Goal: Task Accomplishment & Management: Use online tool/utility

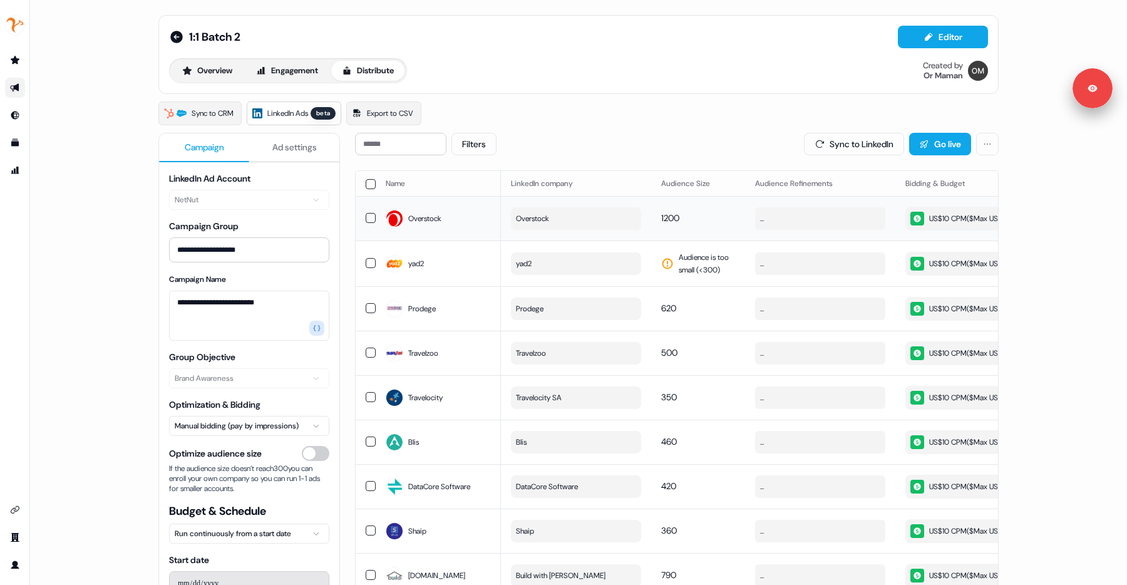
click at [579, 226] on button "Overstock" at bounding box center [576, 218] width 130 height 23
click at [951, 219] on div "US$10 CPM ($ Max US$10/day )" at bounding box center [968, 219] width 116 height 14
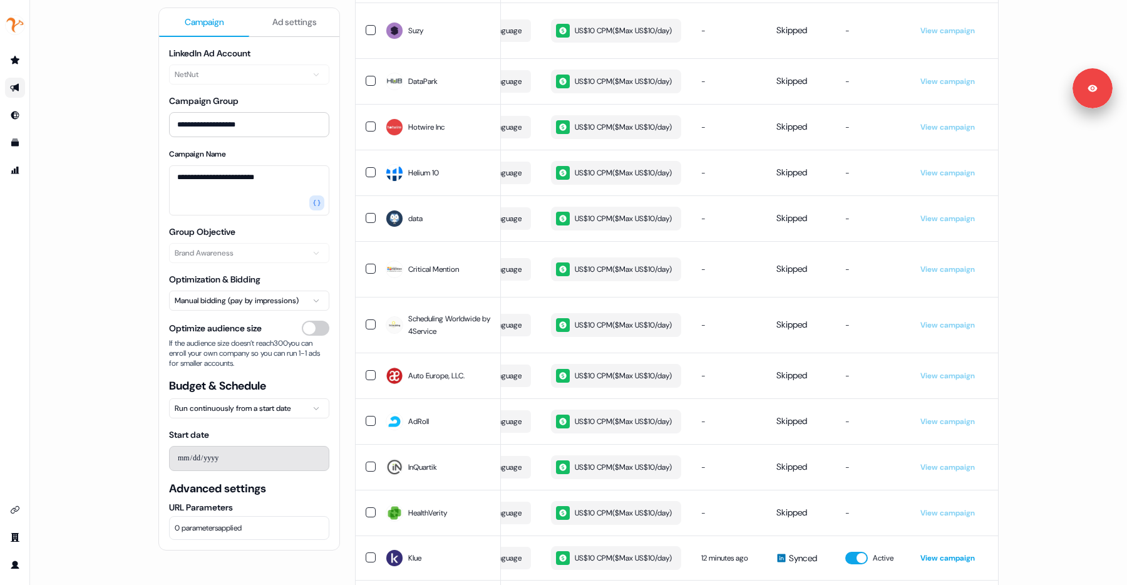
scroll to position [2619, 0]
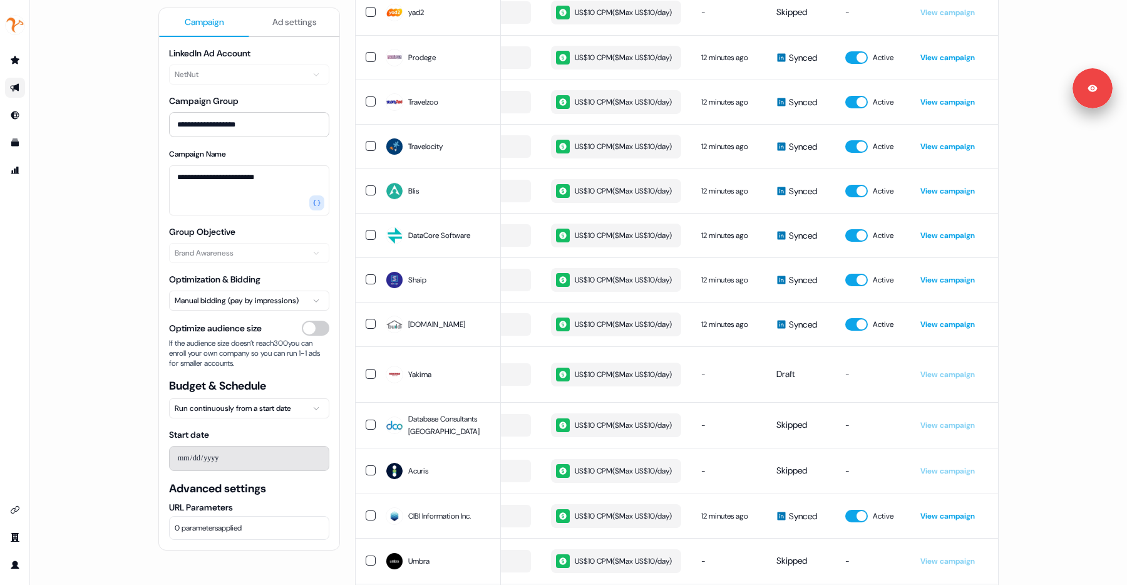
scroll to position [0, 0]
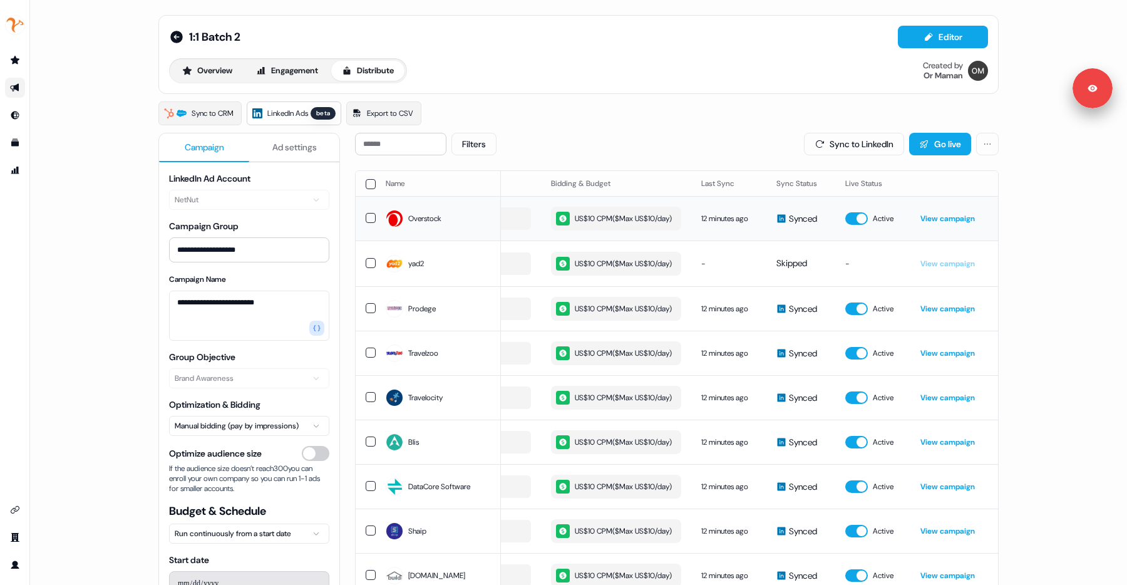
click at [616, 225] on div "US$10 CPM ($ Max US$10/day )" at bounding box center [614, 219] width 116 height 14
click at [616, 276] on button "US$10 CPM ($ Max US$10/day )" at bounding box center [616, 264] width 130 height 24
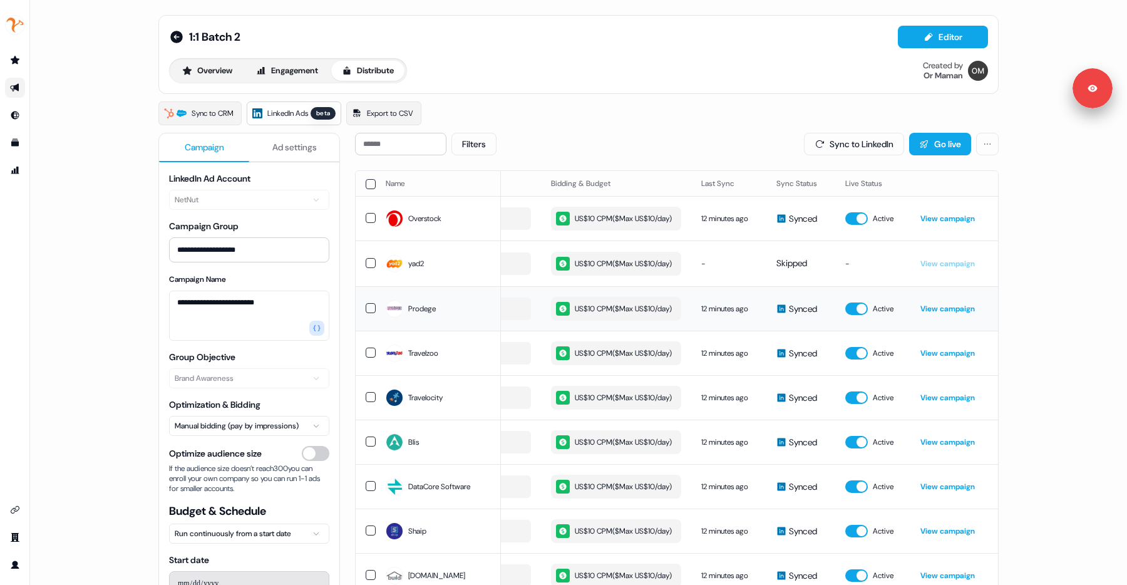
click at [613, 316] on div "US$10 CPM ($ Max US$10/day )" at bounding box center [614, 309] width 116 height 14
click at [612, 360] on div "US$10 CPM ($ Max US$10/day )" at bounding box center [614, 353] width 116 height 14
click at [605, 404] on div "US$10 CPM ($ Max US$10/day )" at bounding box center [614, 398] width 116 height 14
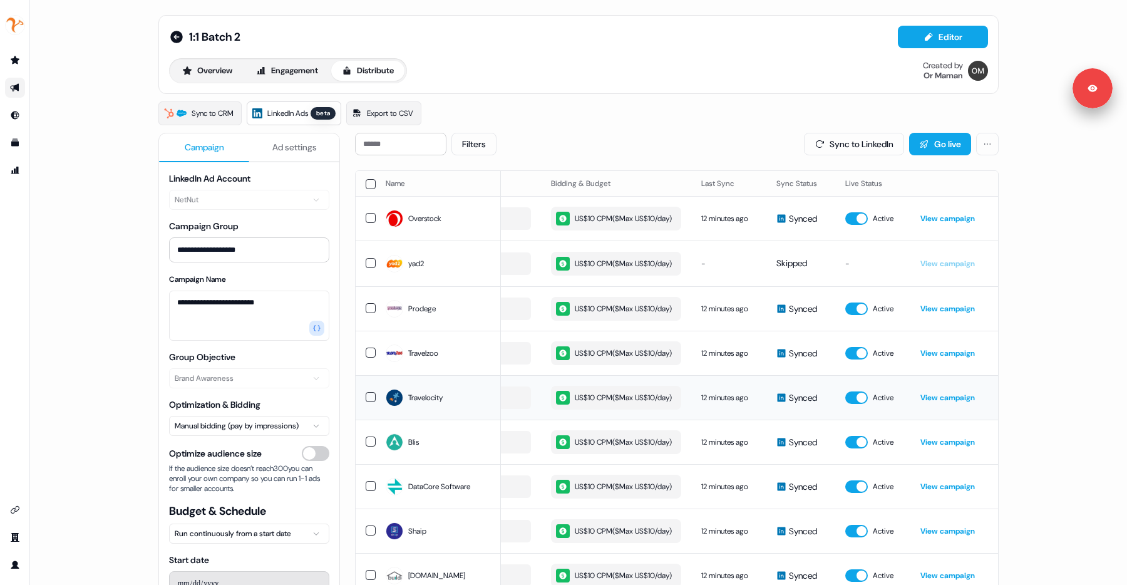
click at [605, 404] on div "US$10 CPM ($ Max US$10/day )" at bounding box center [614, 398] width 116 height 14
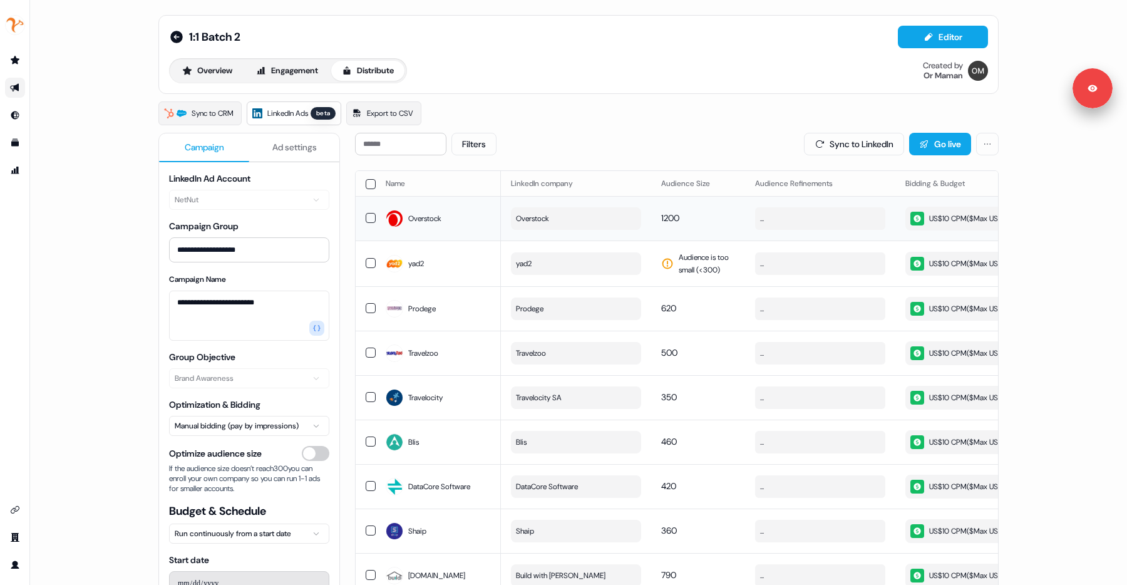
click at [545, 225] on span "Overstock" at bounding box center [532, 218] width 33 height 13
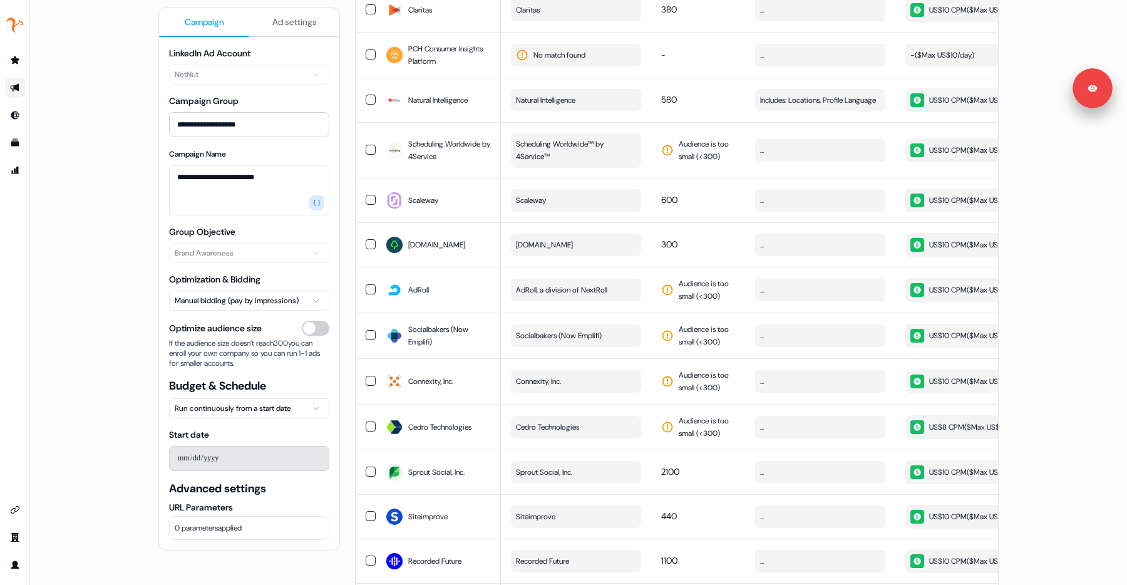
scroll to position [1245, 0]
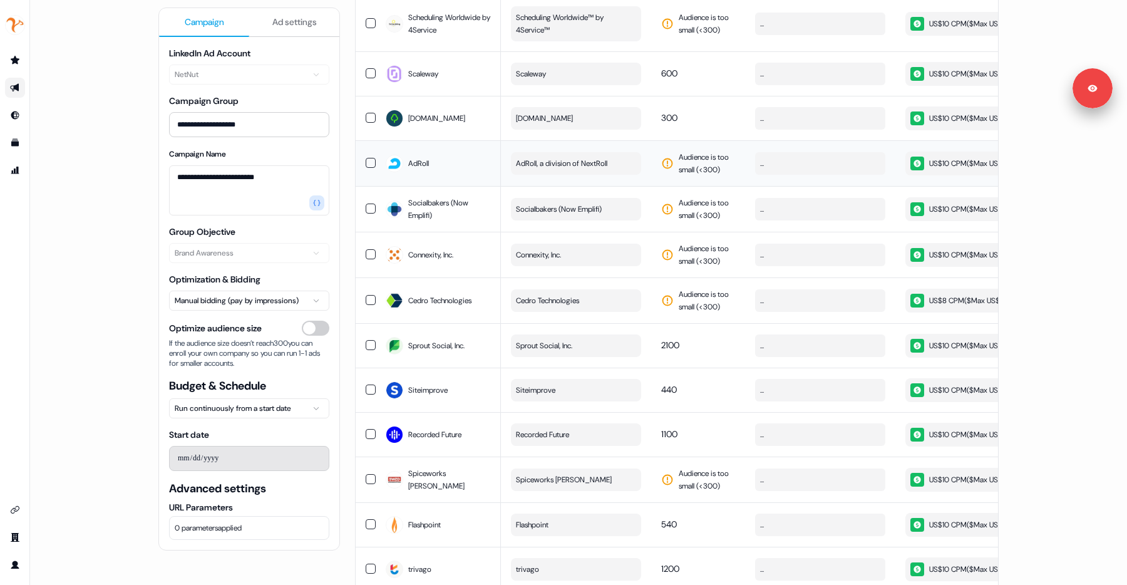
click at [550, 170] on span "AdRoll, a division of NextRoll" at bounding box center [561, 163] width 91 height 13
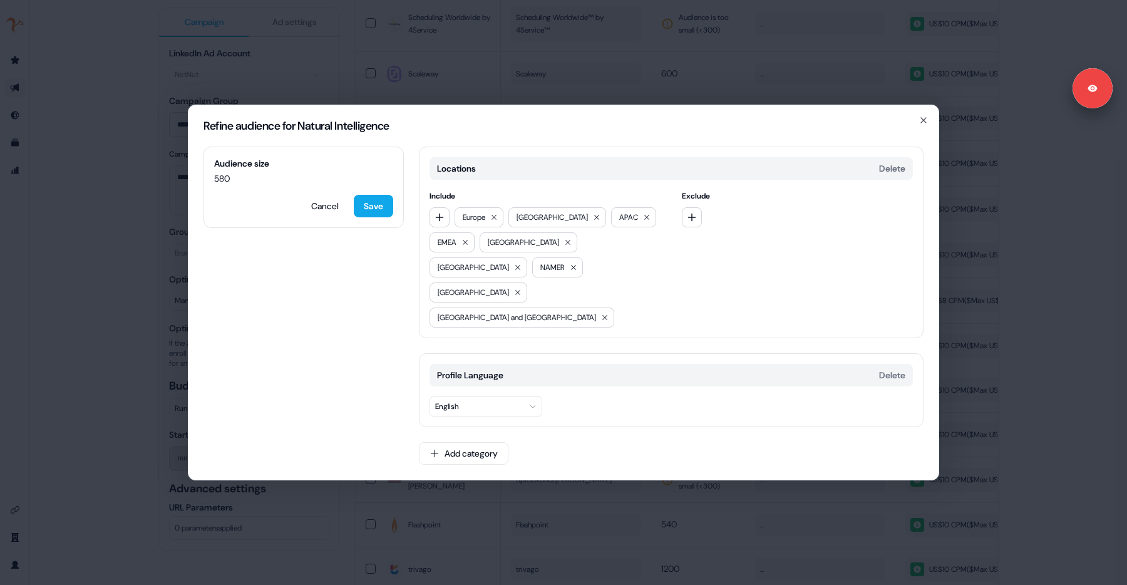
click at [1028, 264] on div "Refine audience for Natural Intelligence Audience size 580 Cancel Save Location…" at bounding box center [563, 292] width 1127 height 585
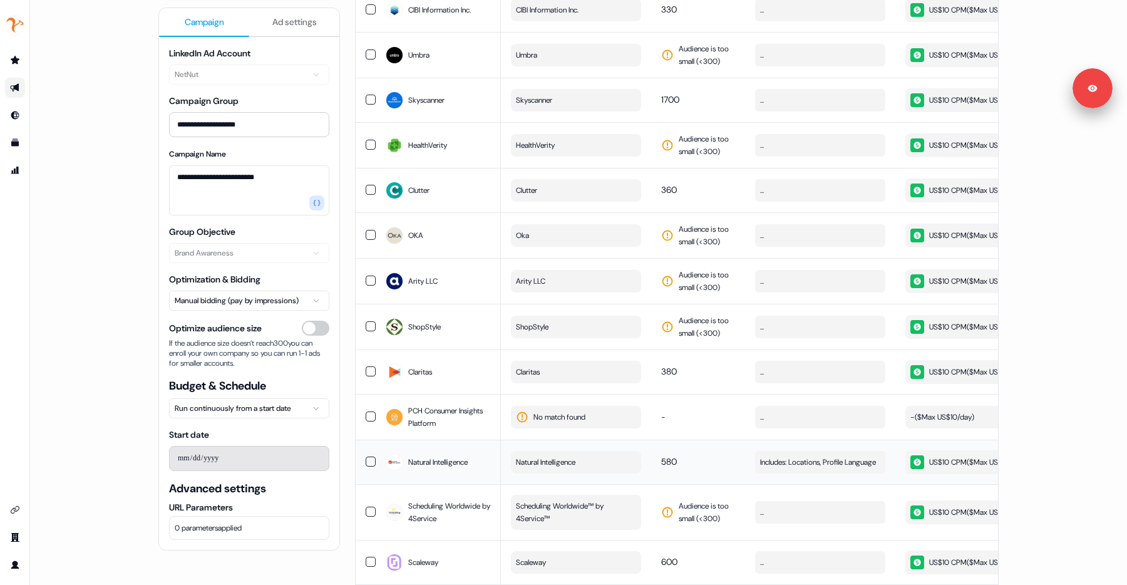
scroll to position [573, 0]
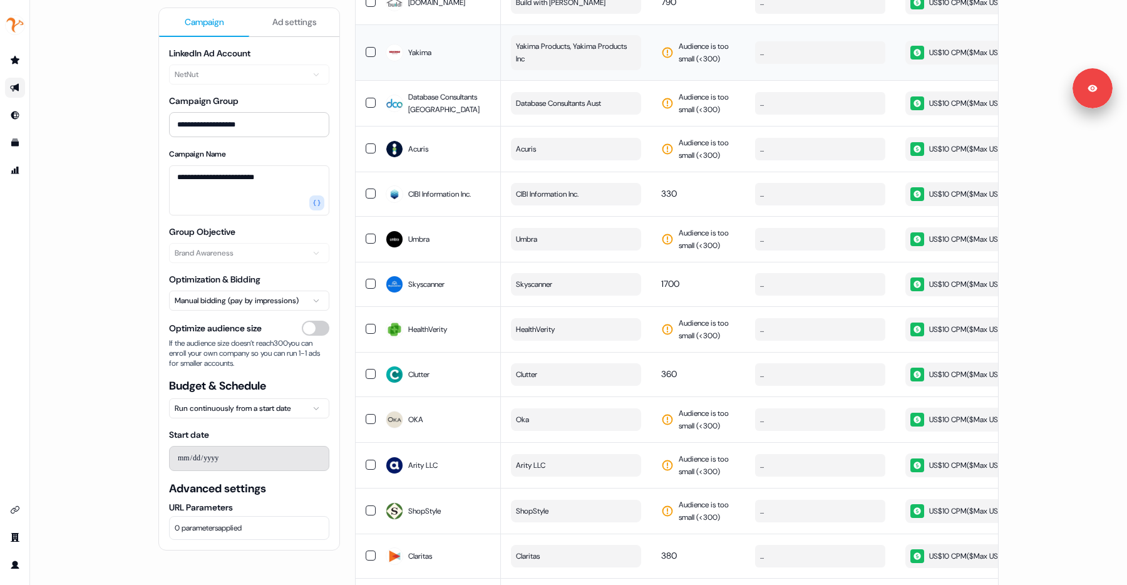
click at [583, 65] on span "Yakima Products, Yakima Products Inc" at bounding box center [575, 52] width 118 height 25
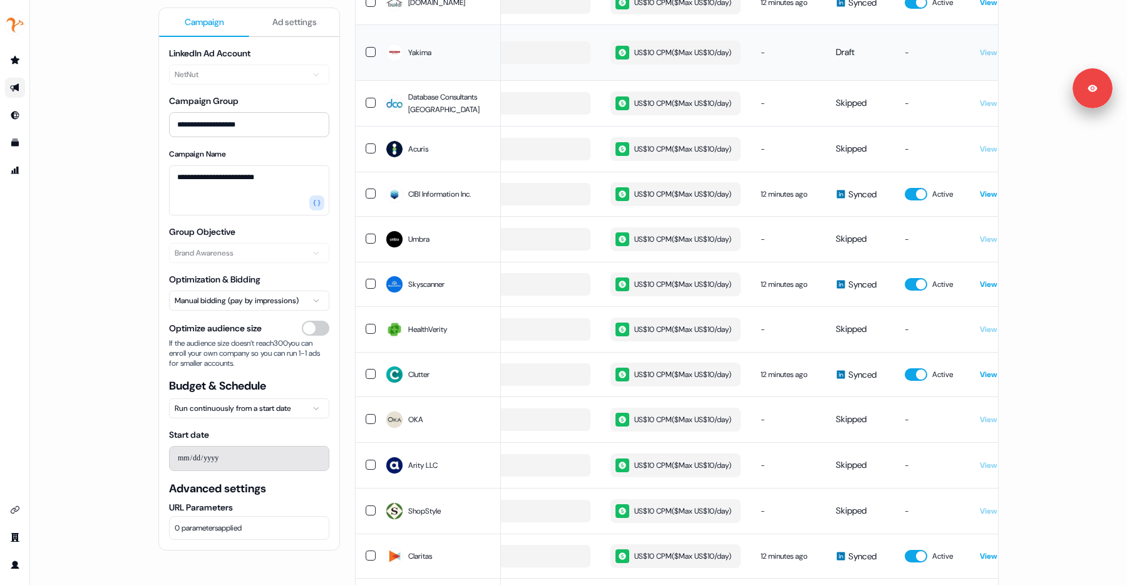
scroll to position [0, 354]
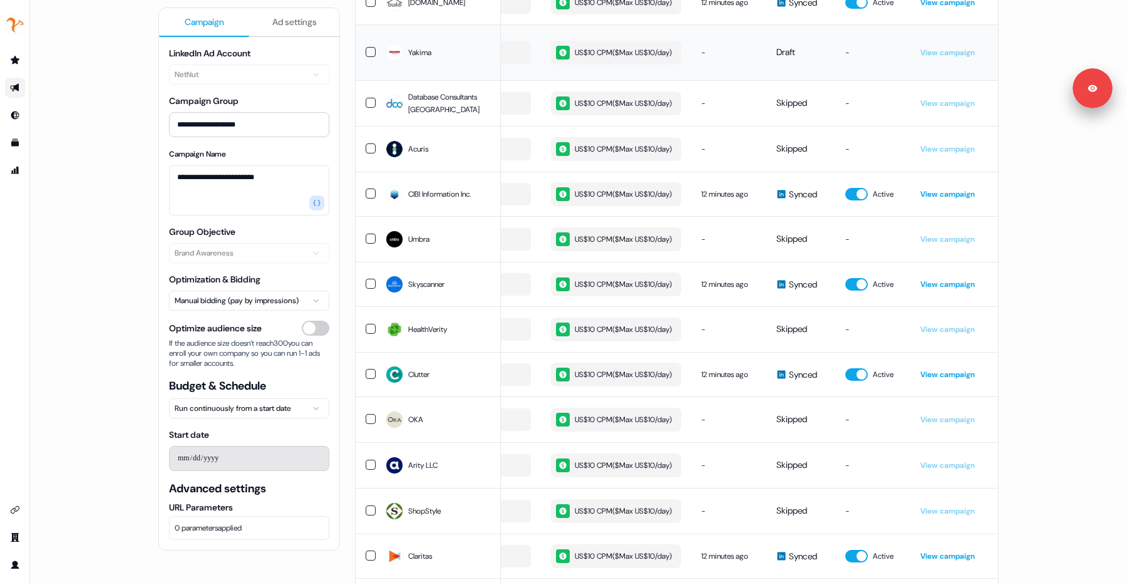
click at [651, 59] on div "US$10 CPM ($ Max US$10/day )" at bounding box center [614, 53] width 116 height 14
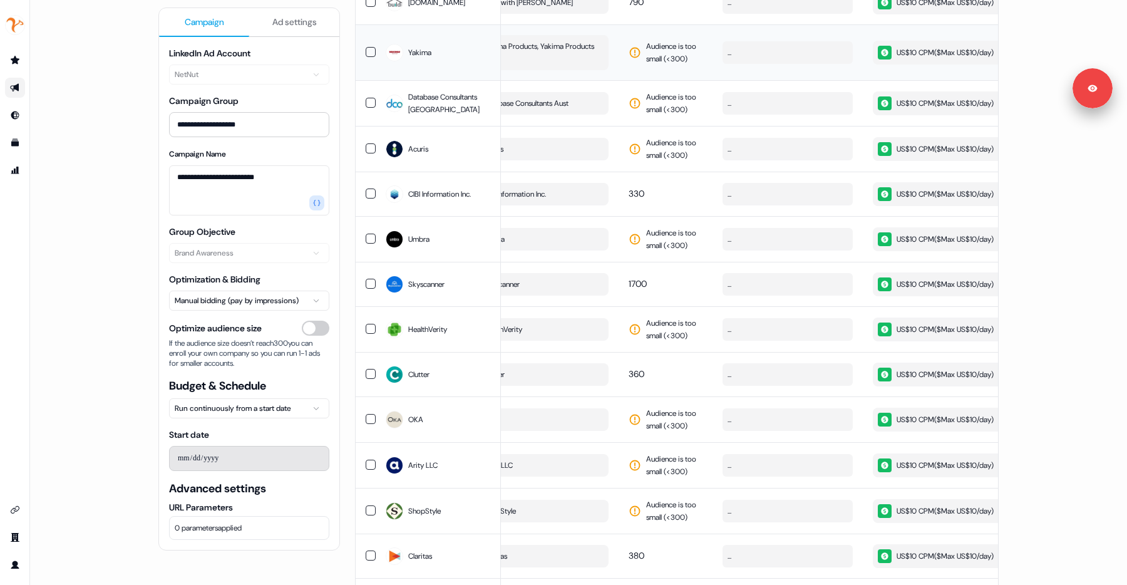
scroll to position [0, 13]
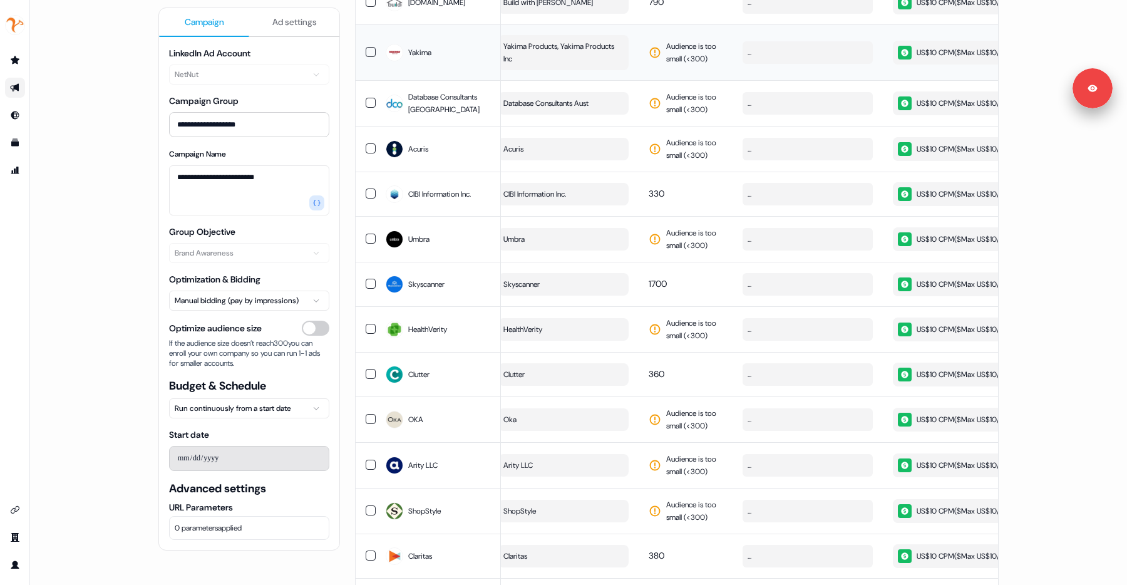
click at [570, 65] on span "Yakima Products, Yakima Products Inc" at bounding box center [562, 52] width 118 height 25
click at [893, 64] on button "US$10 CPM ($ Max US$10/day )" at bounding box center [958, 53] width 130 height 24
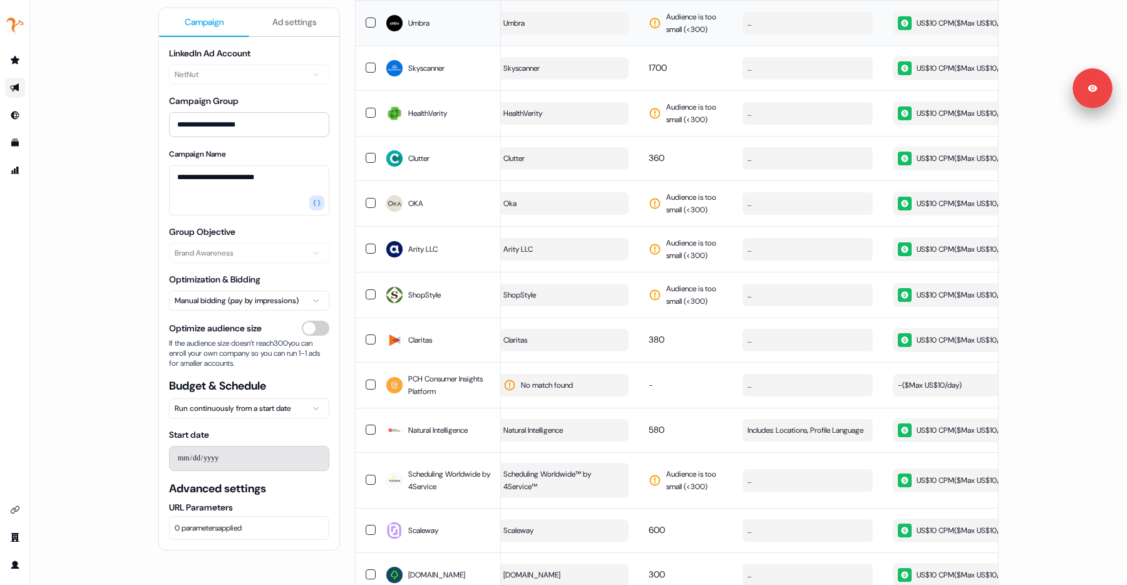
scroll to position [819, 0]
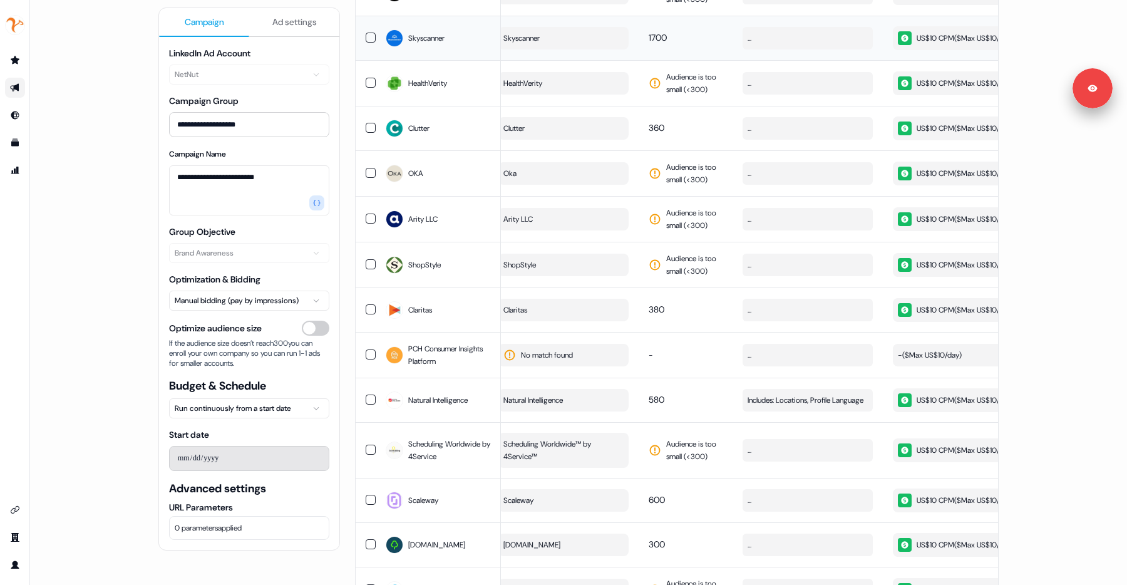
click at [906, 43] on icon "button" at bounding box center [904, 38] width 9 height 9
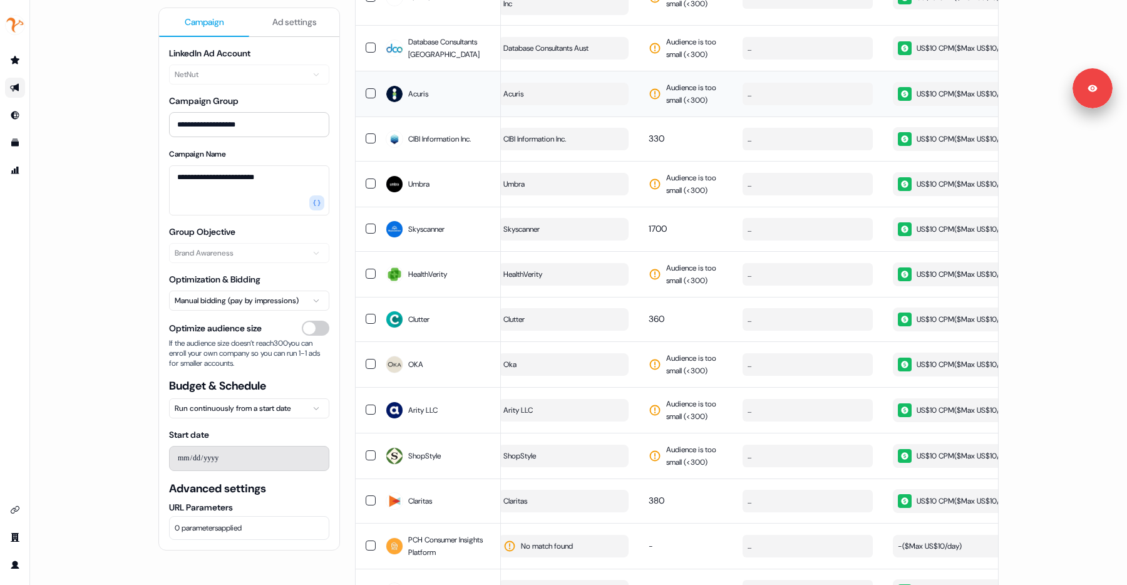
scroll to position [560, 0]
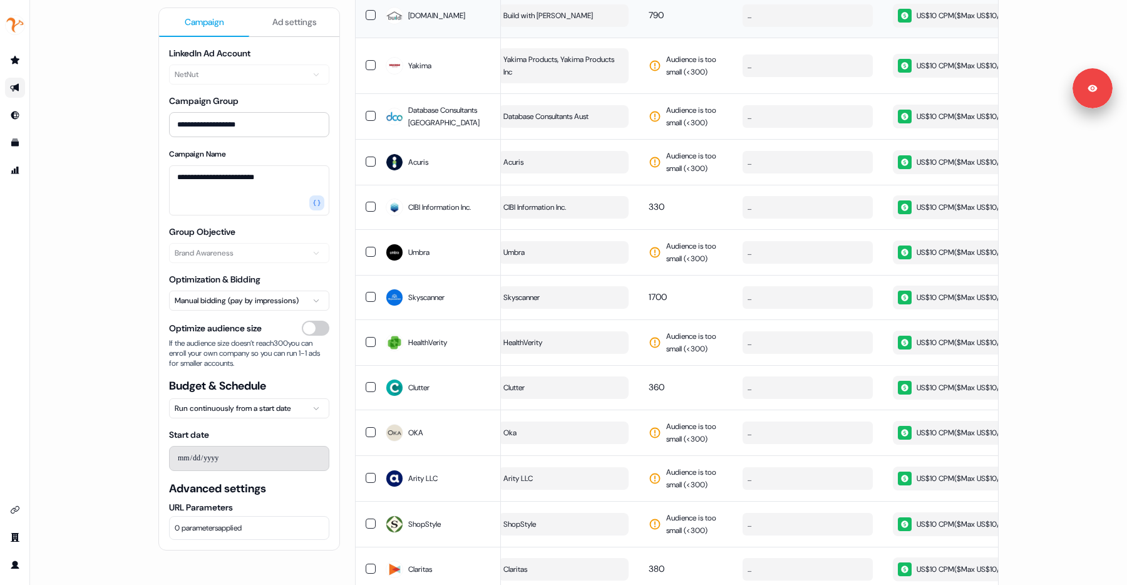
click at [569, 27] on button "Build with [PERSON_NAME]" at bounding box center [563, 15] width 130 height 23
click at [580, 78] on span "Yakima Products, Yakima Products Inc" at bounding box center [562, 65] width 118 height 25
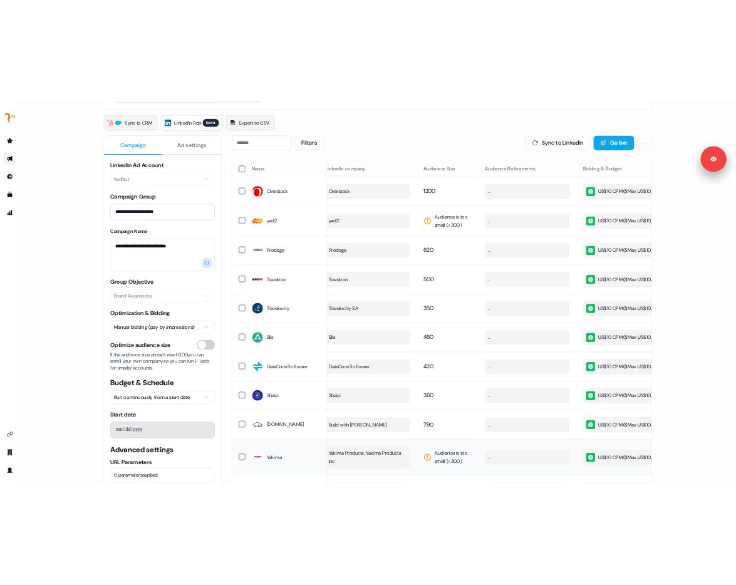
scroll to position [0, 0]
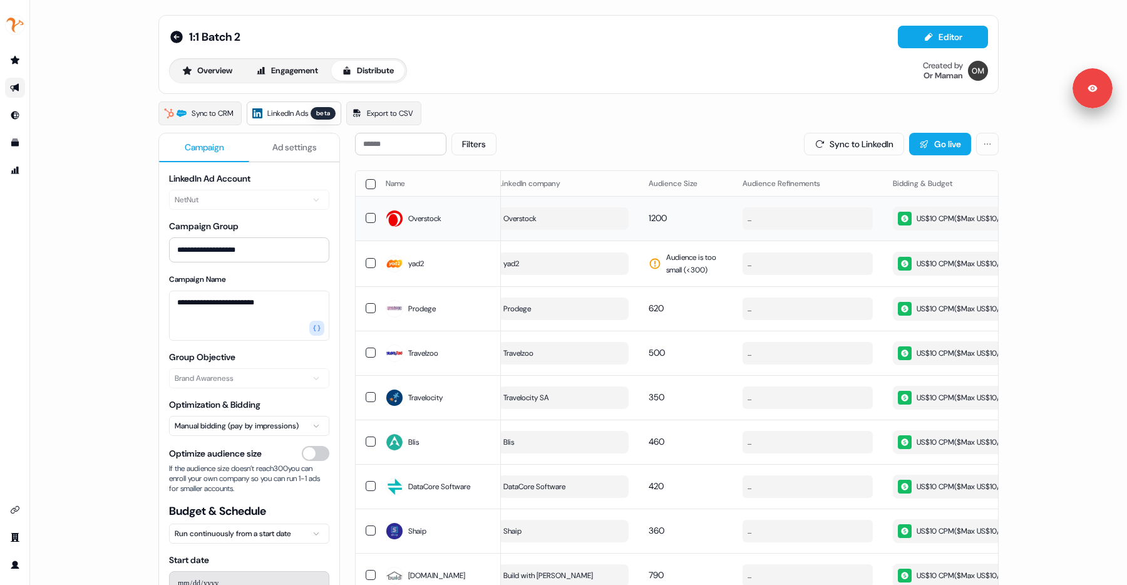
click at [579, 215] on button "Overstock" at bounding box center [563, 218] width 130 height 23
click at [590, 221] on button "Overstock" at bounding box center [563, 218] width 130 height 23
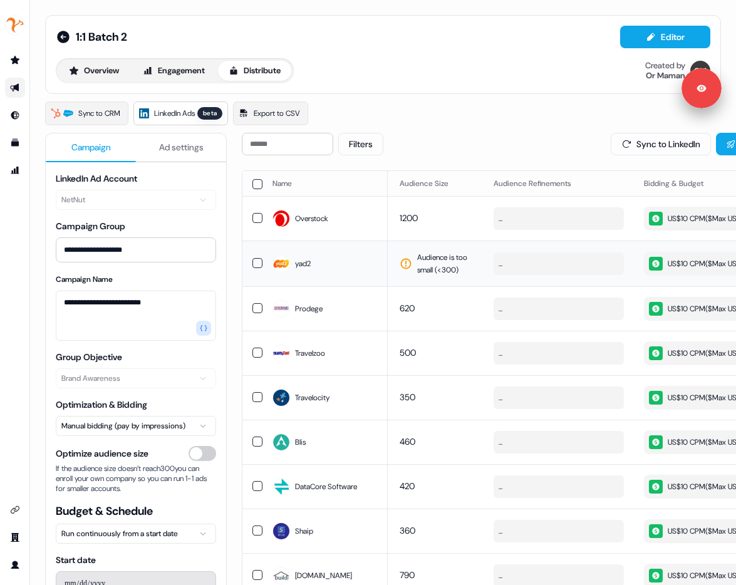
scroll to position [0, 173]
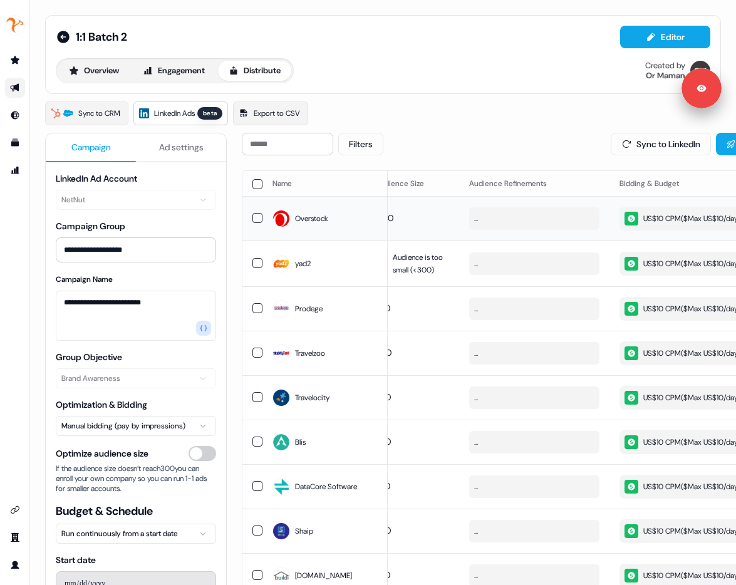
click at [656, 225] on div "US$10 CPM ($ Max US$10/day )" at bounding box center [682, 219] width 116 height 14
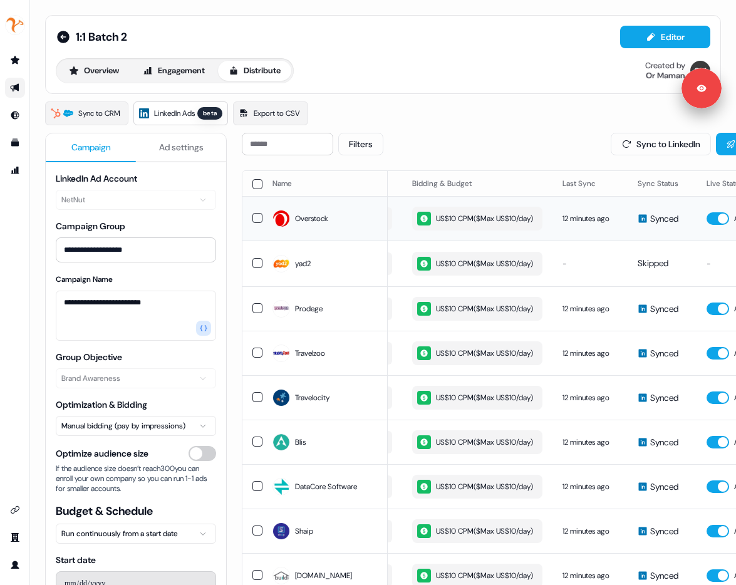
scroll to position [0, 393]
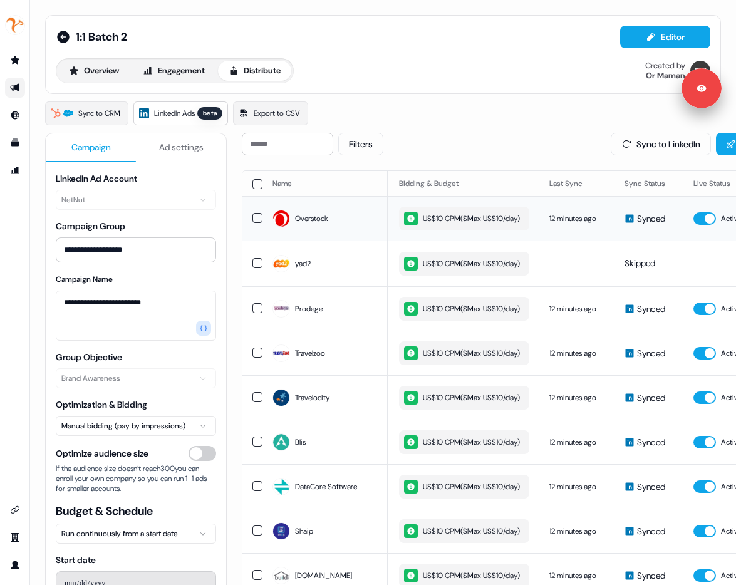
click at [517, 222] on div "US$10 CPM ($ Max US$10/day )" at bounding box center [462, 219] width 116 height 14
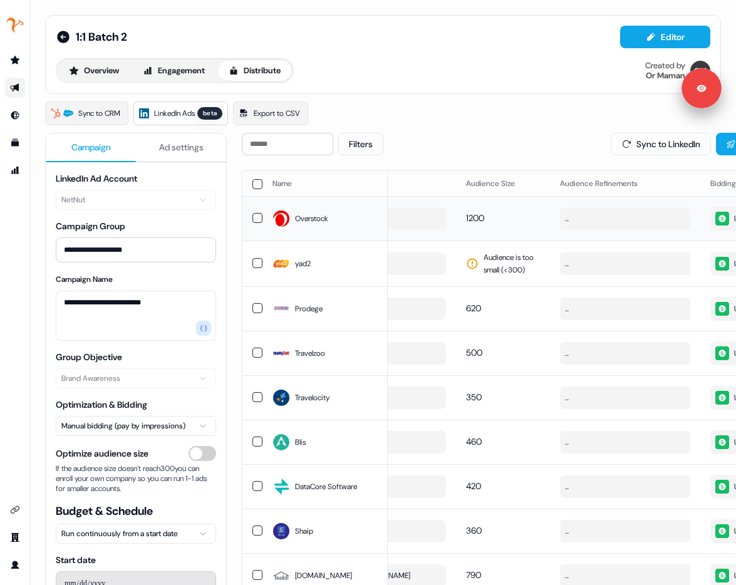
scroll to position [0, 26]
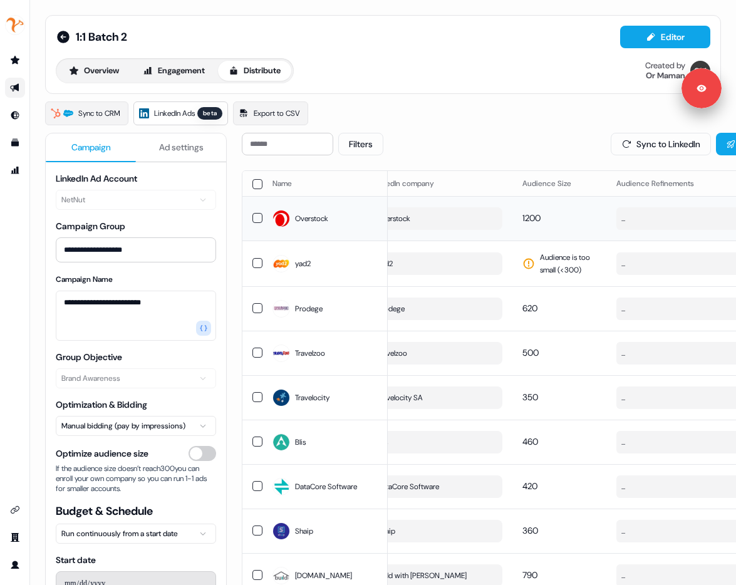
click at [446, 212] on button "Overstock" at bounding box center [437, 218] width 130 height 23
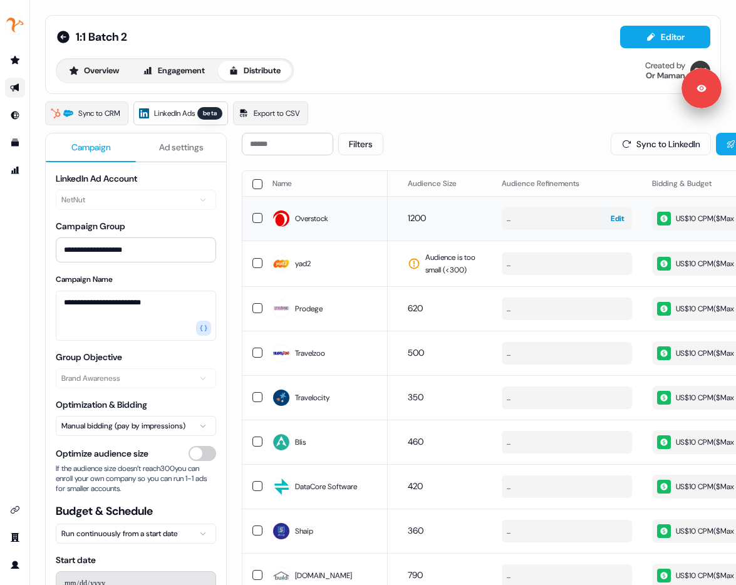
scroll to position [0, 148]
